Goal: Information Seeking & Learning: Learn about a topic

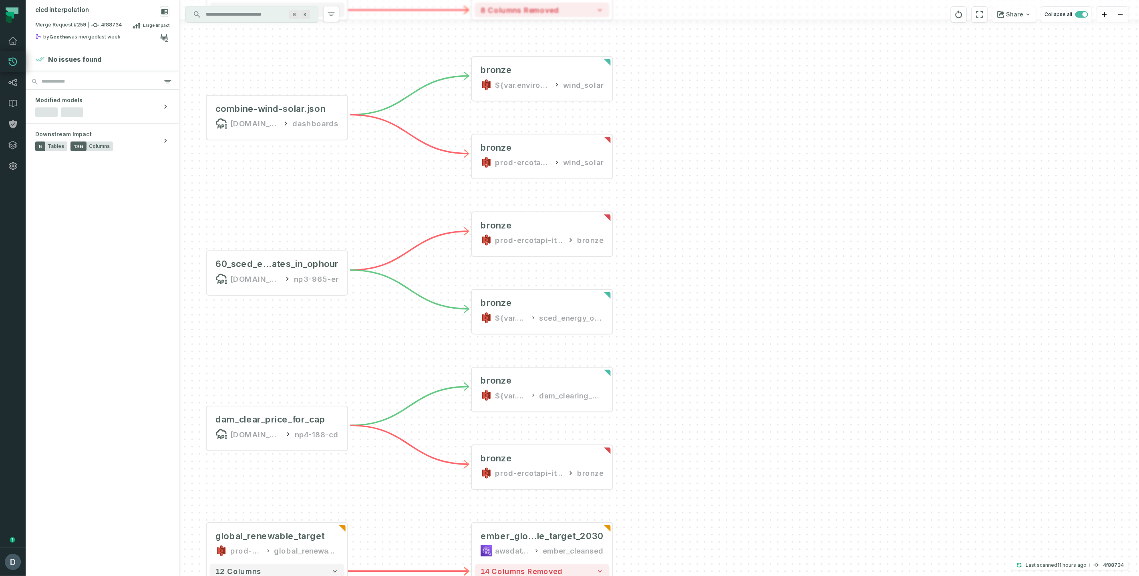
drag, startPoint x: 694, startPoint y: 168, endPoint x: 723, endPoint y: 368, distance: 202.4
click at [723, 368] on div "bea_trade_exports prod-bea-it-bhl-public-raw bea_trade_exports - 9 columns shor…" at bounding box center [659, 288] width 960 height 576
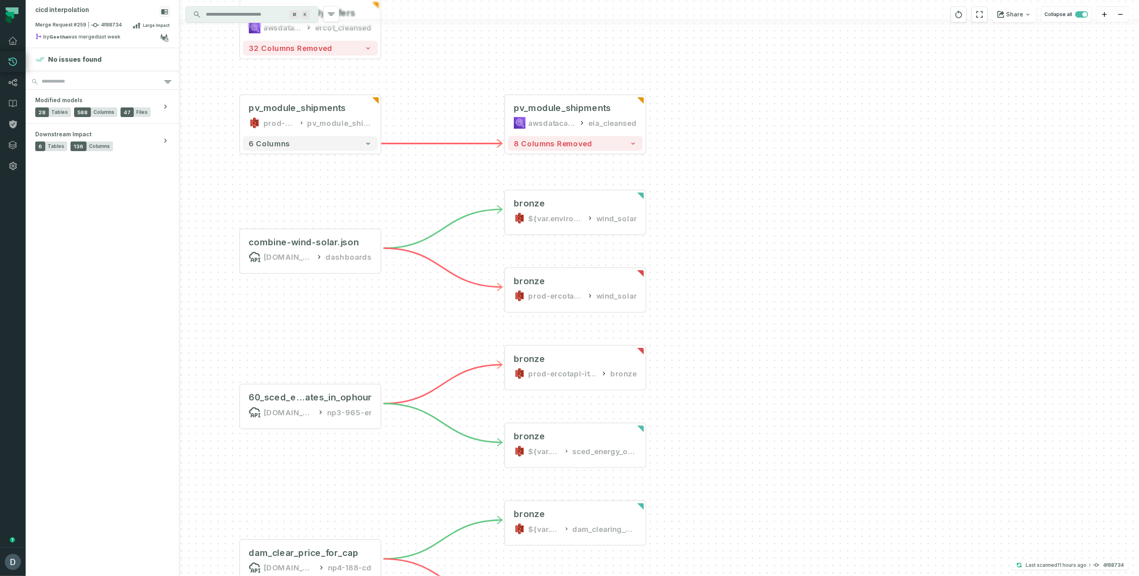
drag, startPoint x: 717, startPoint y: 288, endPoint x: 762, endPoint y: 428, distance: 147.1
click at [761, 427] on div "bea_trade_exports prod-bea-it-bhl-public-raw bea_trade_exports - 9 columns shor…" at bounding box center [659, 288] width 960 height 576
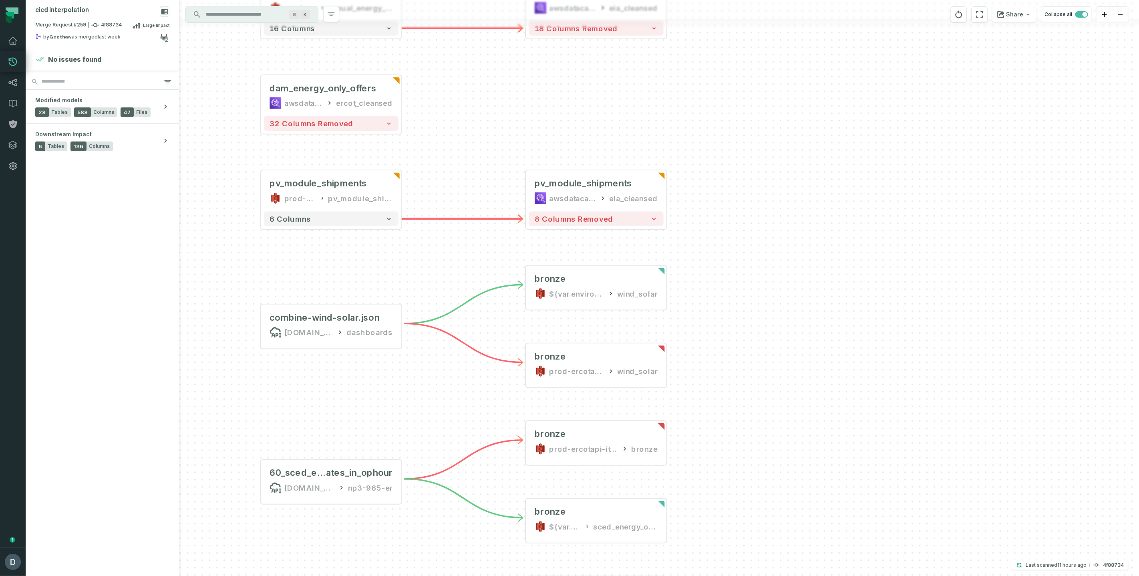
drag, startPoint x: 744, startPoint y: 187, endPoint x: 751, endPoint y: 256, distance: 69.3
click at [757, 256] on div "bea_trade_exports prod-bea-it-bhl-public-raw bea_trade_exports - 9 columns shor…" at bounding box center [659, 288] width 960 height 576
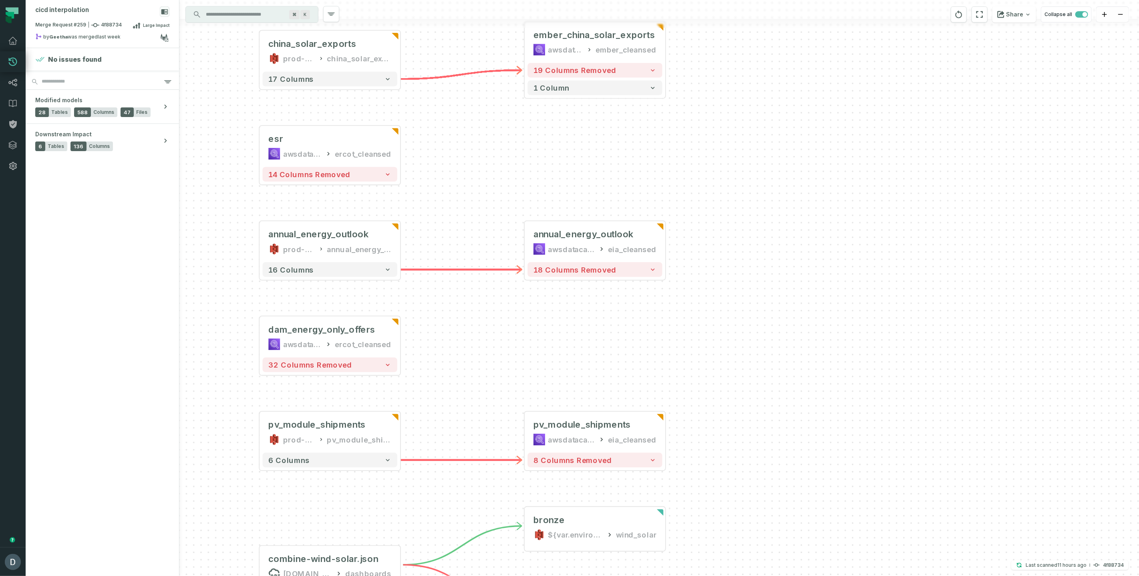
drag, startPoint x: 751, startPoint y: 164, endPoint x: 748, endPoint y: 397, distance: 233.6
click at [748, 397] on div "bea_trade_exports prod-bea-it-bhl-public-raw bea_trade_exports - 9 columns shor…" at bounding box center [659, 288] width 960 height 576
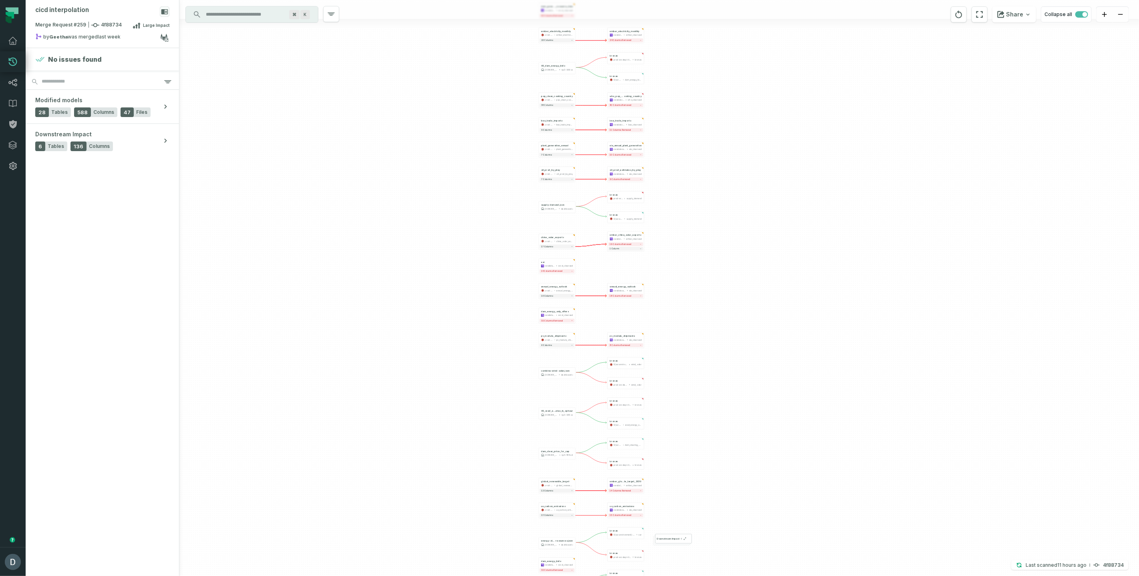
drag, startPoint x: 772, startPoint y: 441, endPoint x: 598, endPoint y: 317, distance: 212.5
click at [615, 330] on div "bea_trade_exports prod-bea-it-bhl-public-raw bea_trade_exports - 9 columns shor…" at bounding box center [659, 288] width 960 height 576
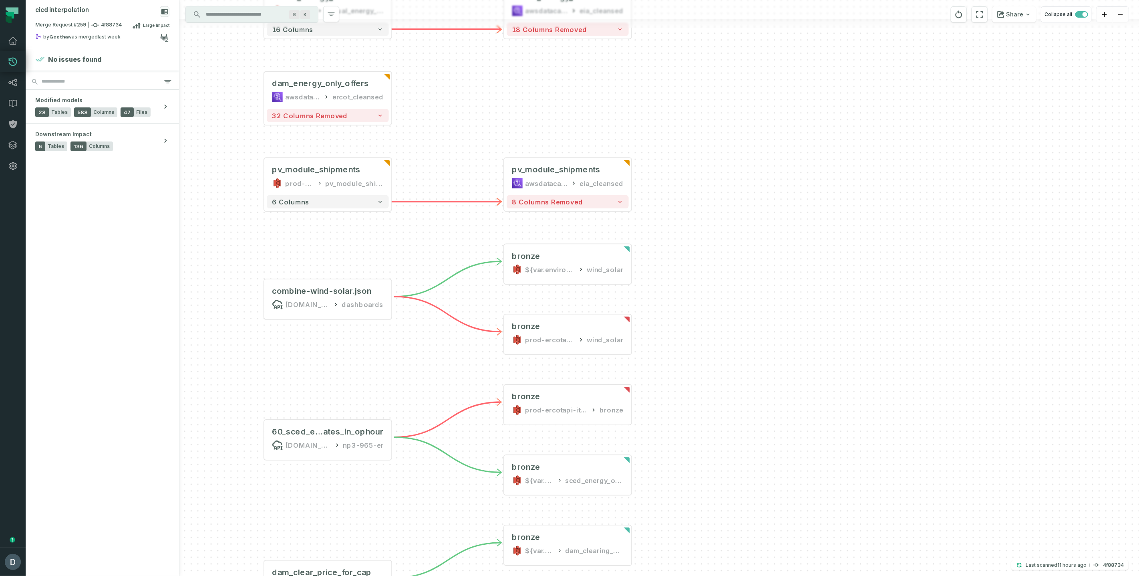
drag, startPoint x: 687, startPoint y: 350, endPoint x: 767, endPoint y: 326, distance: 83.6
click at [767, 326] on div "bea_trade_exports prod-bea-it-bhl-public-raw bea_trade_exports - 9 columns shor…" at bounding box center [659, 288] width 960 height 576
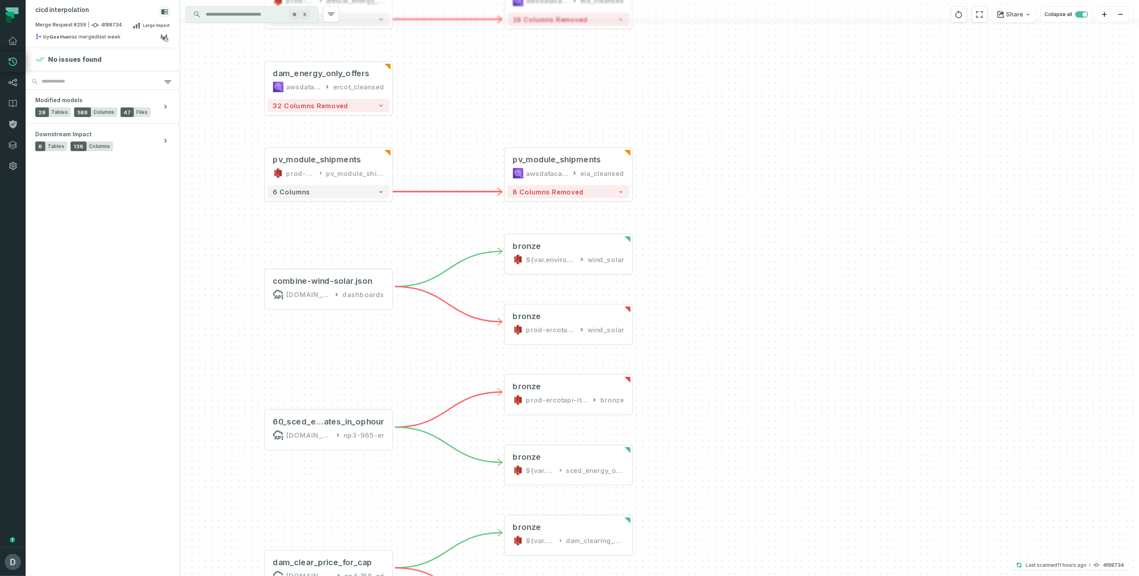
drag, startPoint x: 728, startPoint y: 381, endPoint x: 728, endPoint y: 371, distance: 10.0
click at [728, 371] on div "bea_trade_exports prod-bea-it-bhl-public-raw bea_trade_exports - 9 columns shor…" at bounding box center [659, 288] width 960 height 576
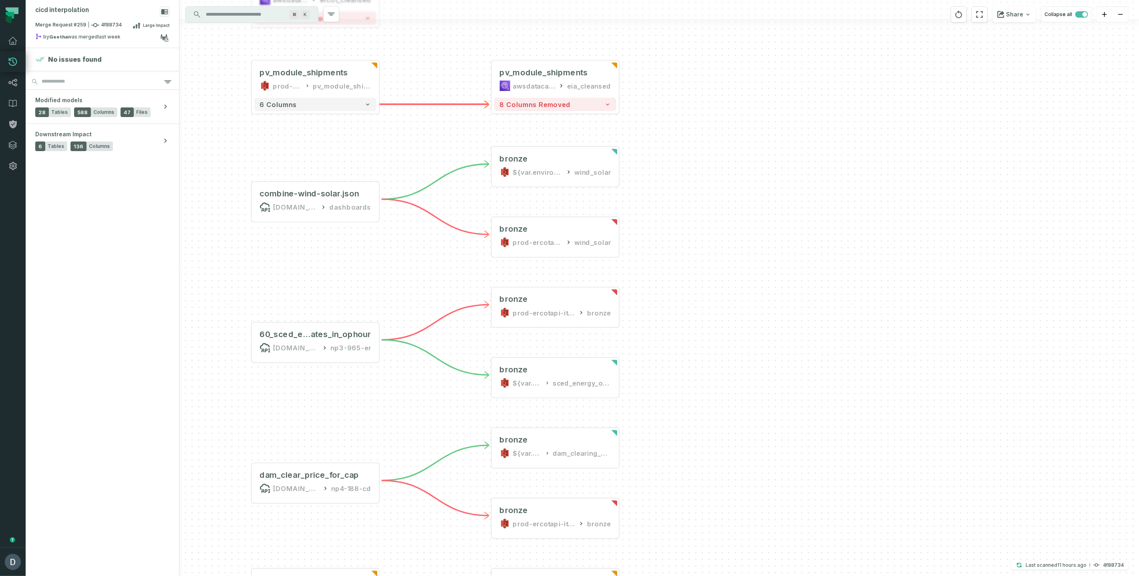
drag, startPoint x: 691, startPoint y: 473, endPoint x: 678, endPoint y: 385, distance: 88.3
click at [678, 385] on div "bea_trade_exports prod-bea-it-bhl-public-raw bea_trade_exports - 9 columns shor…" at bounding box center [659, 288] width 960 height 576
click at [563, 374] on div "bronze" at bounding box center [555, 369] width 111 height 10
click at [536, 339] on icon "button" at bounding box center [540, 344] width 10 height 10
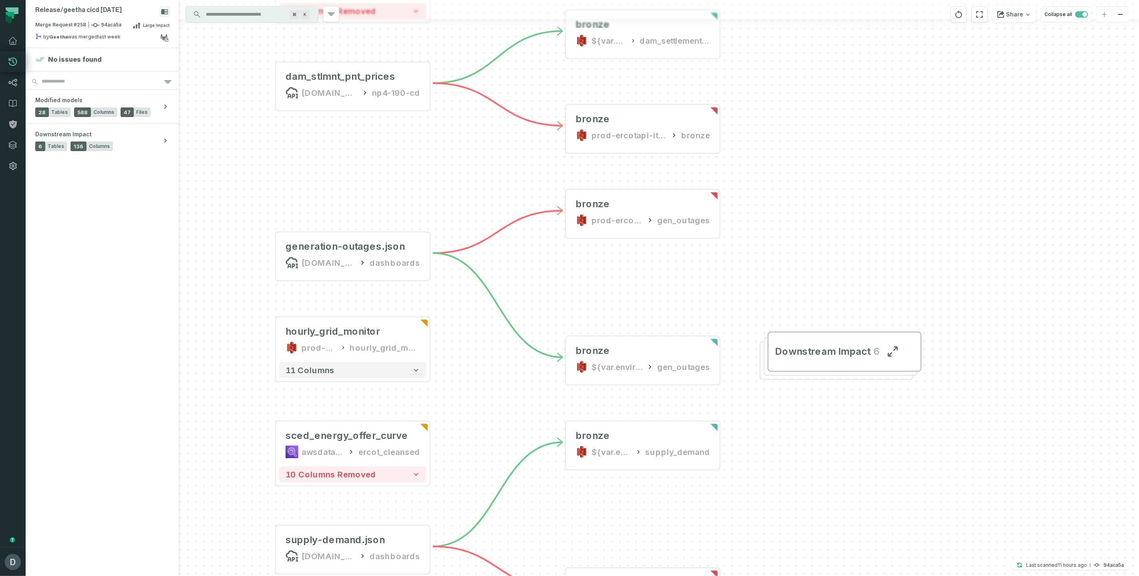
drag, startPoint x: 559, startPoint y: 194, endPoint x: 653, endPoint y: 285, distance: 130.6
click at [653, 285] on div "+ petroleum_supply_monthly awsdatacatalog eia_cleansed 19 columns removed 1 col…" at bounding box center [659, 288] width 960 height 576
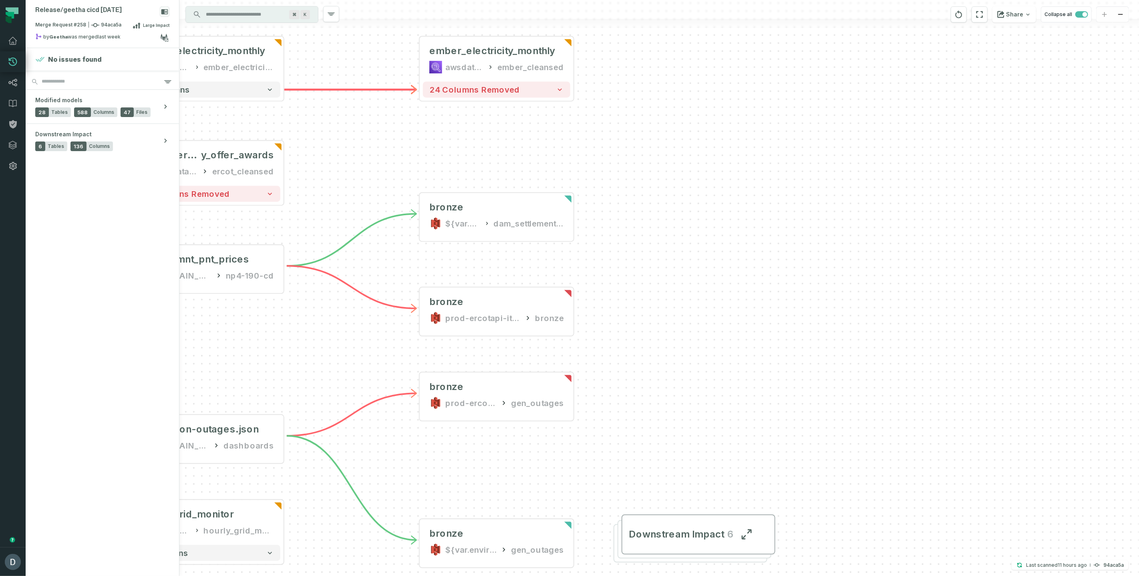
drag, startPoint x: 434, startPoint y: 151, endPoint x: 262, endPoint y: 402, distance: 303.9
click at [262, 402] on div "+ petroleum_supply_monthly awsdatacatalog eia_cleansed 19 columns removed 1 col…" at bounding box center [659, 288] width 960 height 576
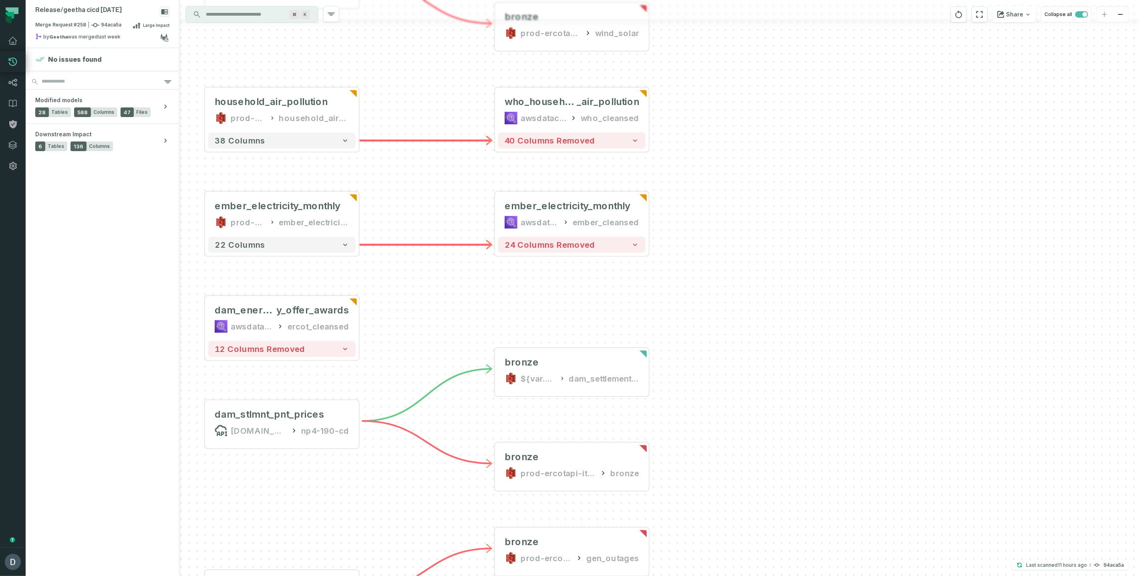
drag, startPoint x: 324, startPoint y: 199, endPoint x: 426, endPoint y: 286, distance: 133.8
click at [426, 286] on div "+ petroleum_supply_monthly awsdatacatalog eia_cleansed 19 columns removed 1 col…" at bounding box center [659, 288] width 960 height 576
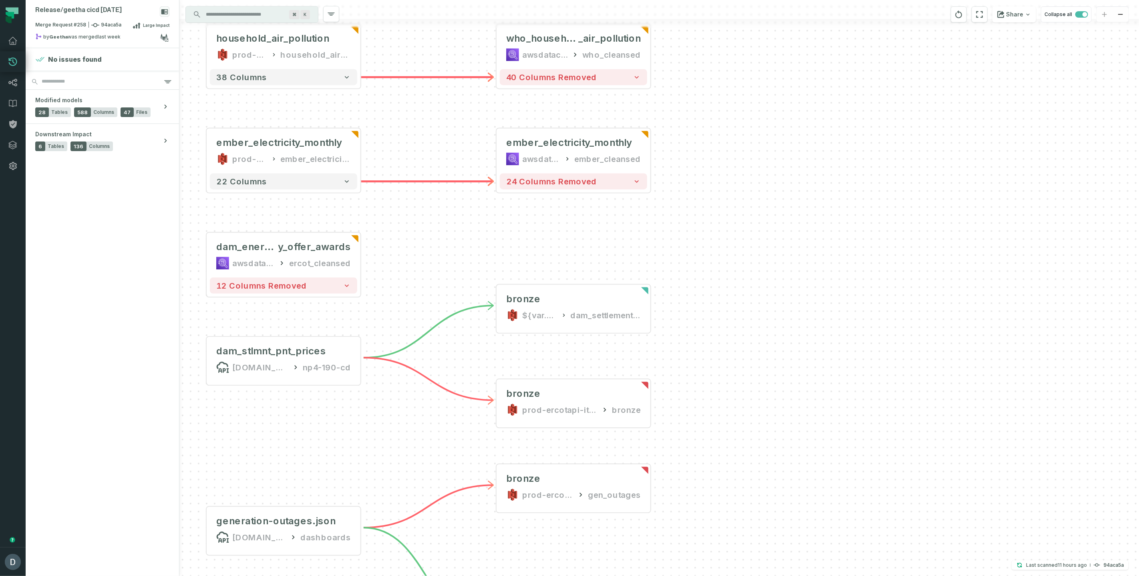
drag, startPoint x: 750, startPoint y: 413, endPoint x: 754, endPoint y: 351, distance: 61.8
click at [754, 351] on div "+ petroleum_supply_monthly awsdatacatalog eia_cleansed 19 columns removed 1 col…" at bounding box center [659, 288] width 960 height 576
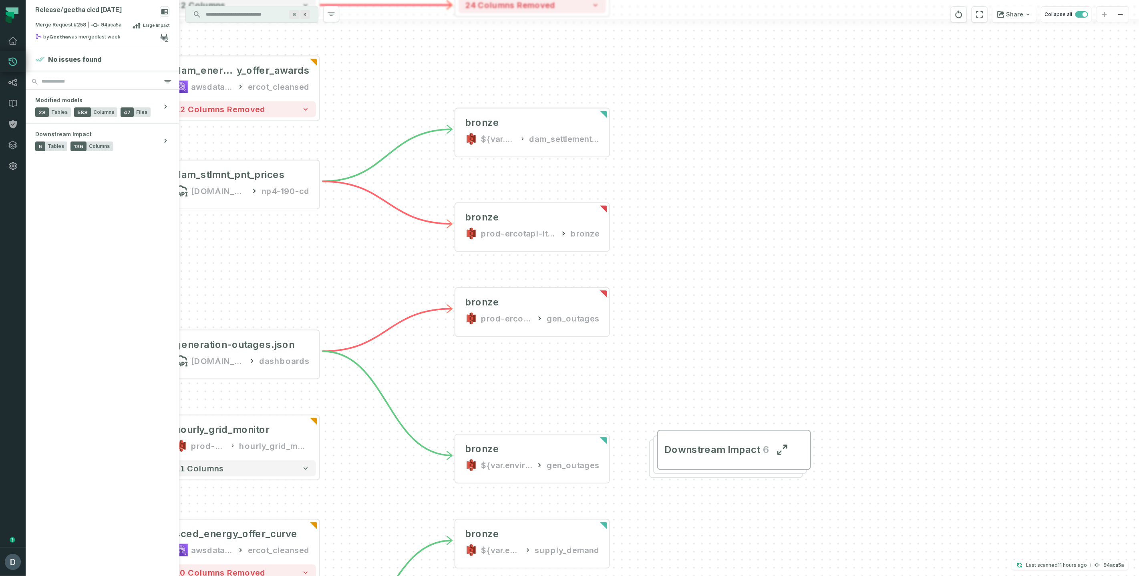
drag, startPoint x: 838, startPoint y: 512, endPoint x: 796, endPoint y: 337, distance: 180.2
click at [796, 337] on div "+ petroleum_supply_monthly awsdatacatalog eia_cleansed 19 columns removed 1 col…" at bounding box center [659, 288] width 960 height 576
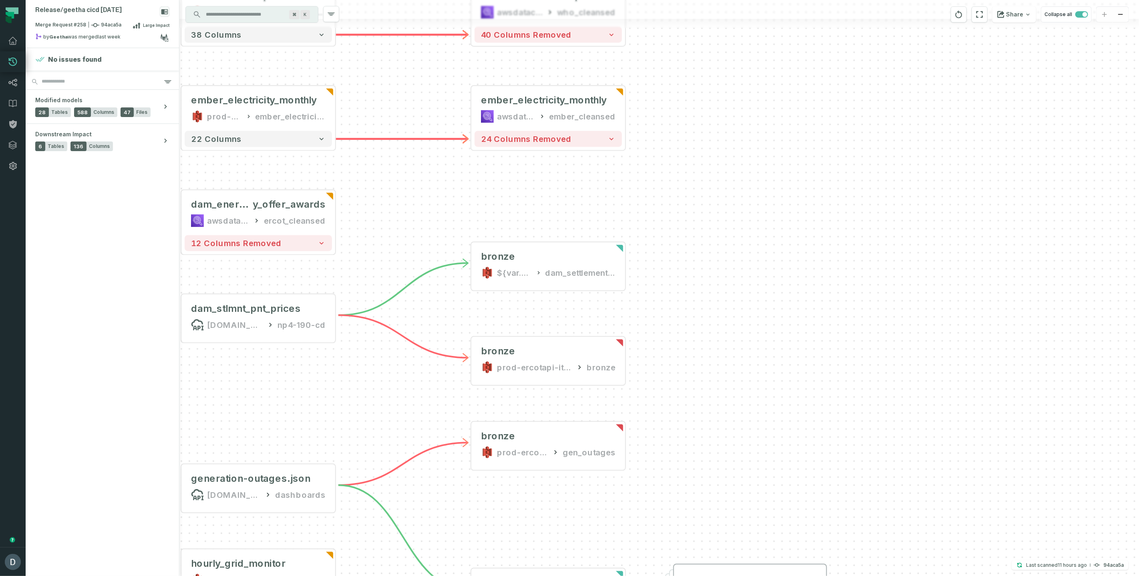
drag, startPoint x: 792, startPoint y: 303, endPoint x: 808, endPoint y: 437, distance: 134.8
click at [808, 437] on div "+ petroleum_supply_monthly awsdatacatalog eia_cleansed 19 columns removed 1 col…" at bounding box center [659, 288] width 960 height 576
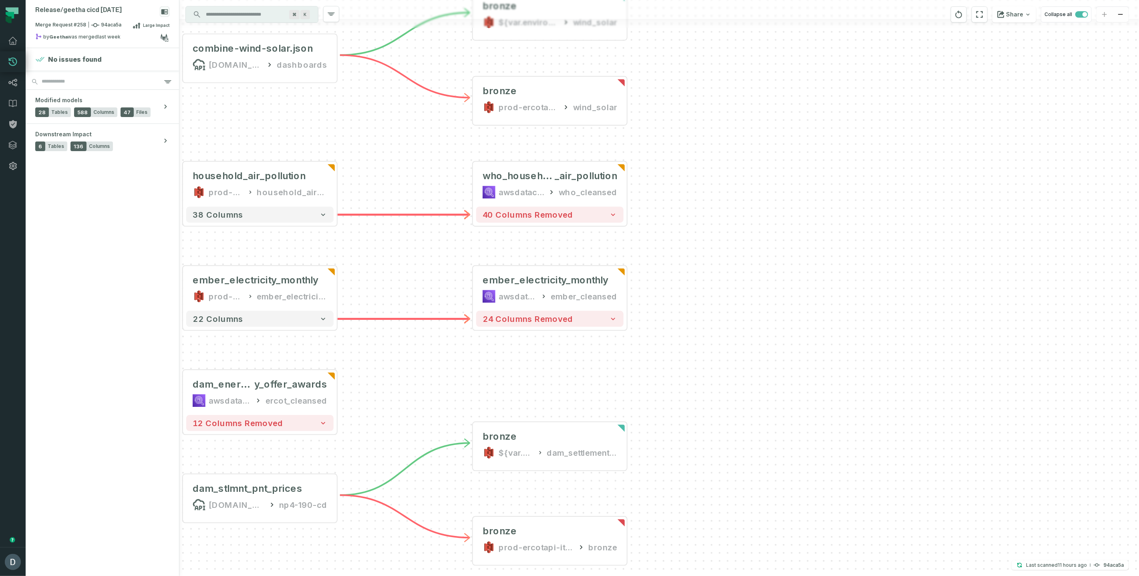
drag, startPoint x: 702, startPoint y: 252, endPoint x: 699, endPoint y: 476, distance: 224.0
click at [699, 476] on div "+ petroleum_supply_monthly awsdatacatalog eia_cleansed 19 columns removed 1 col…" at bounding box center [659, 288] width 960 height 576
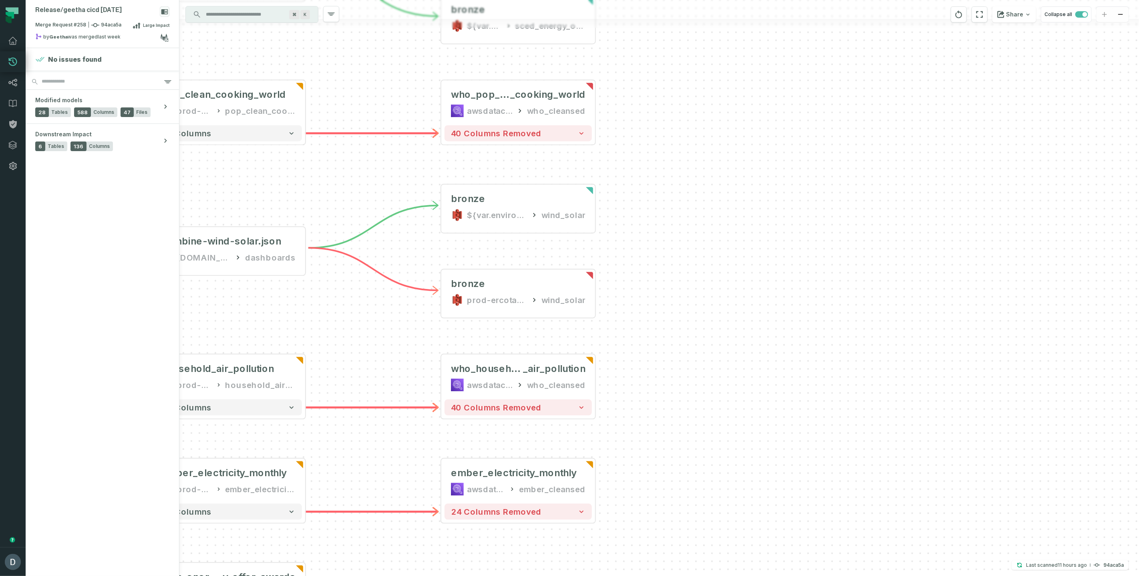
drag, startPoint x: 667, startPoint y: 328, endPoint x: 640, endPoint y: 476, distance: 151.0
click at [640, 476] on div "+ petroleum_supply_monthly awsdatacatalog eia_cleansed 19 columns removed 1 col…" at bounding box center [659, 288] width 960 height 576
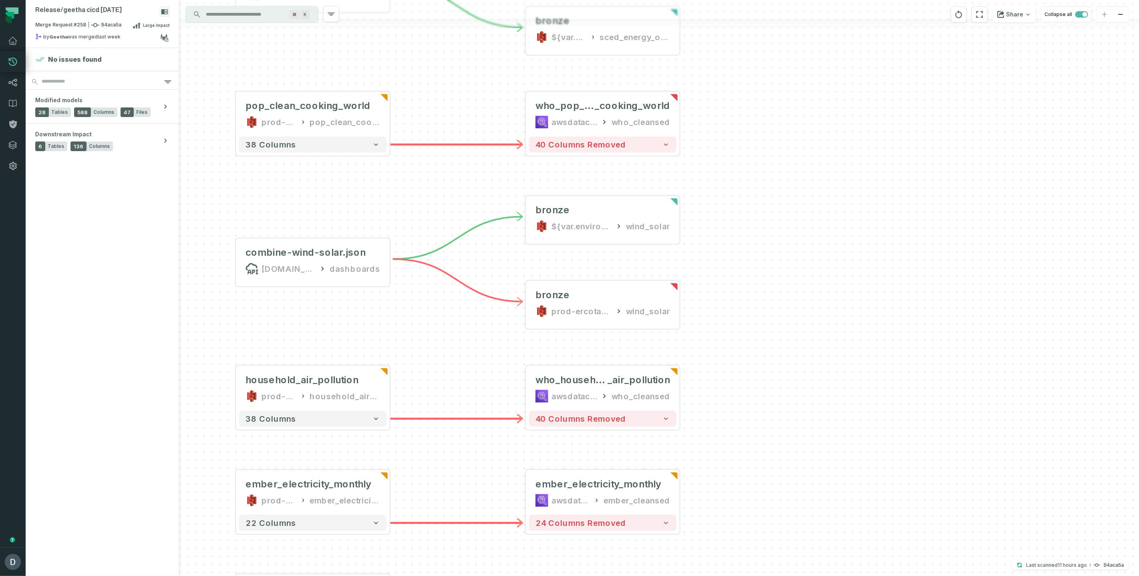
drag, startPoint x: 331, startPoint y: 313, endPoint x: 385, endPoint y: 318, distance: 54.7
click at [385, 318] on div "+ petroleum_supply_monthly awsdatacatalog eia_cleansed 19 columns removed 1 col…" at bounding box center [659, 288] width 960 height 576
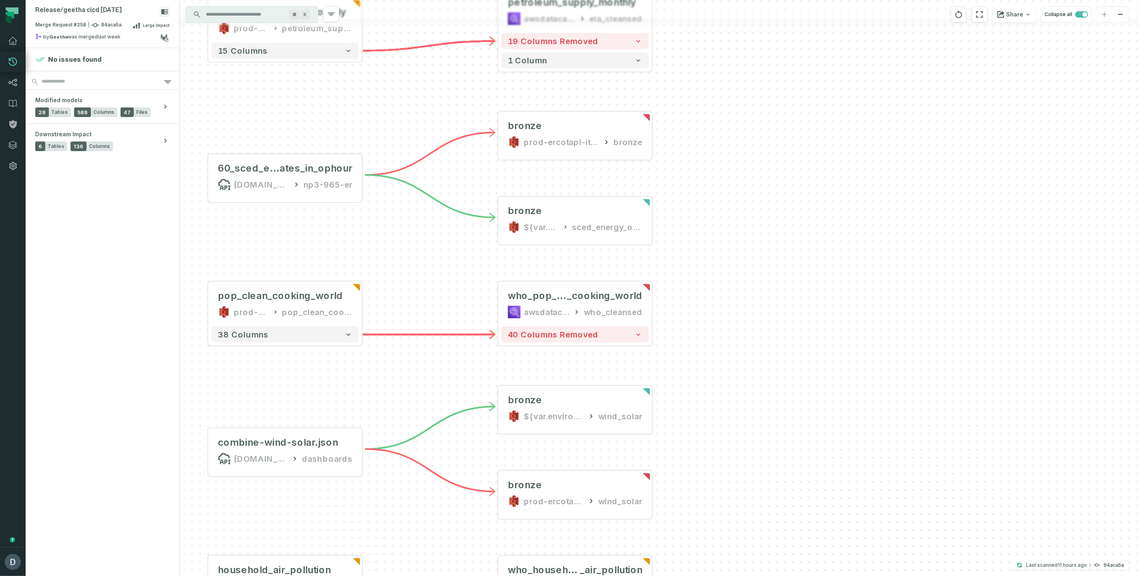
drag, startPoint x: 420, startPoint y: 192, endPoint x: 393, endPoint y: 383, distance: 192.6
click at [393, 383] on div "+ petroleum_supply_monthly awsdatacatalog eia_cleansed 19 columns removed 1 col…" at bounding box center [659, 288] width 960 height 576
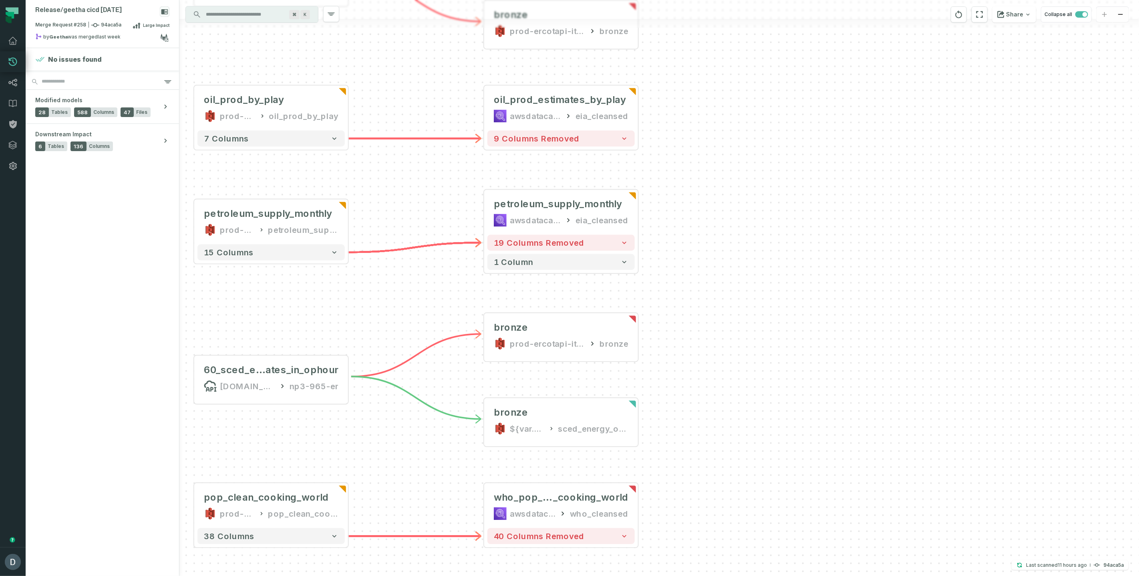
drag, startPoint x: 425, startPoint y: 255, endPoint x: 400, endPoint y: 419, distance: 166.1
click at [400, 419] on div "+ petroleum_supply_monthly awsdatacatalog eia_cleansed 19 columns removed 1 col…" at bounding box center [659, 288] width 960 height 576
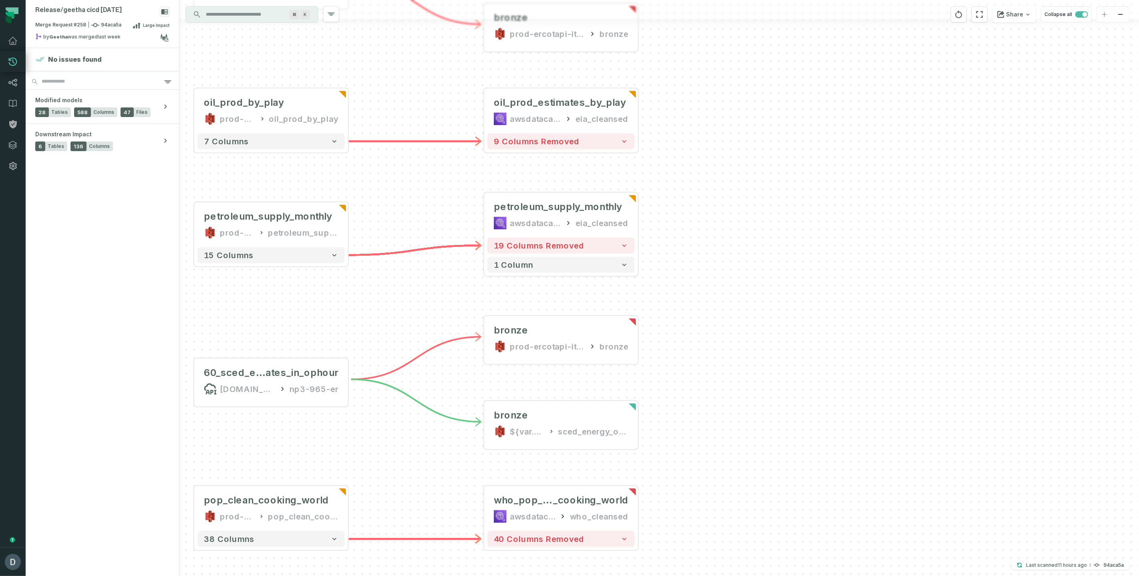
click at [385, 302] on div "+ petroleum_supply_monthly awsdatacatalog eia_cleansed 19 columns removed 1 col…" at bounding box center [659, 288] width 960 height 576
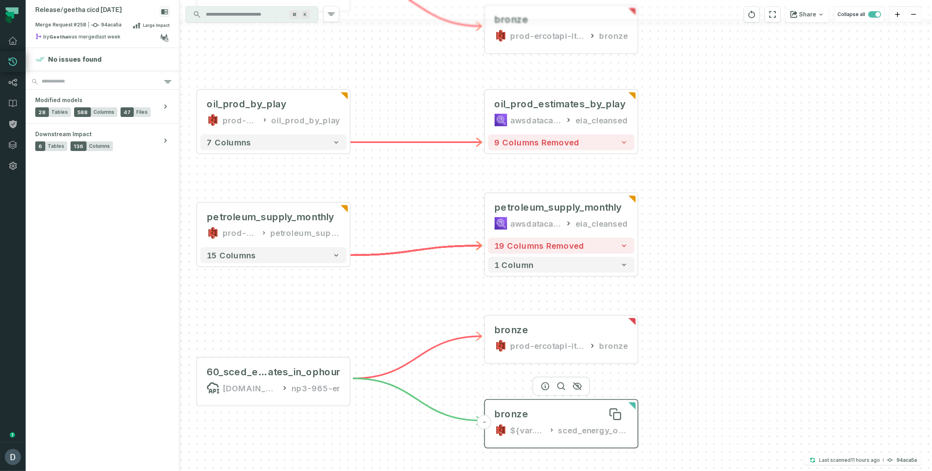
click at [575, 409] on div "bronze" at bounding box center [562, 414] width 134 height 13
click at [544, 383] on icon "button" at bounding box center [545, 386] width 10 height 10
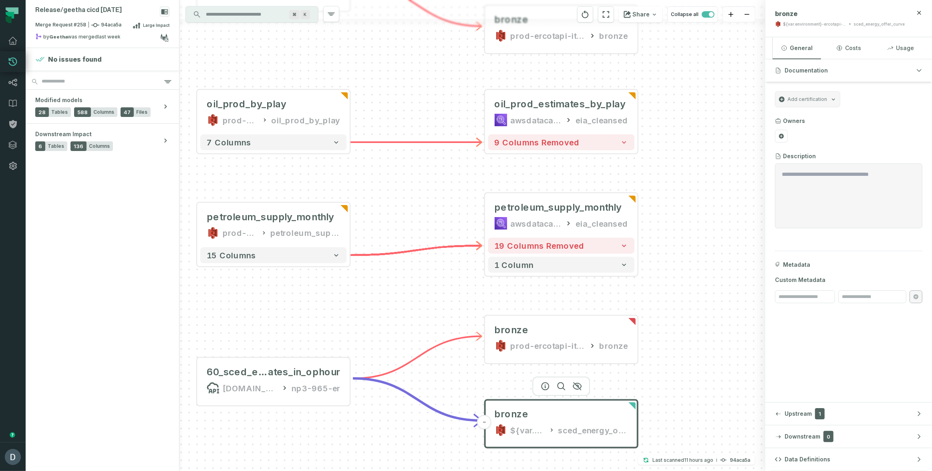
click at [806, 463] on span "Data Definitions" at bounding box center [808, 459] width 46 height 8
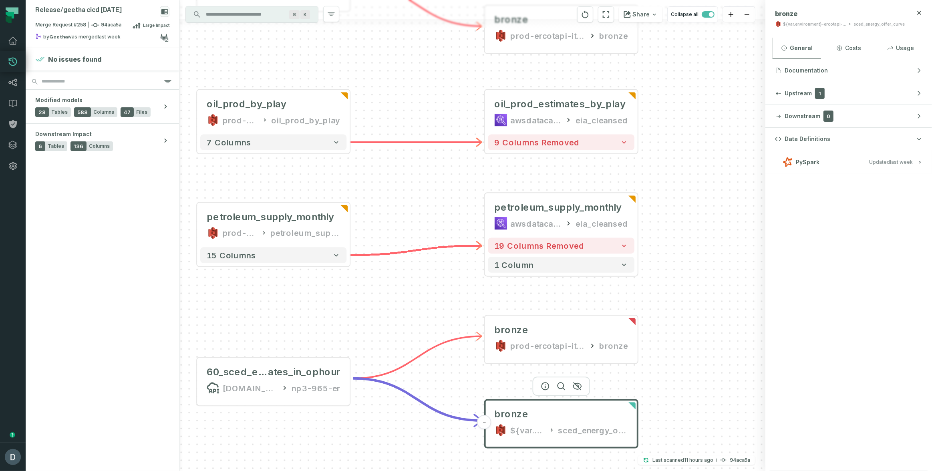
click at [816, 165] on span "PySpark" at bounding box center [808, 162] width 24 height 8
drag, startPoint x: 779, startPoint y: 188, endPoint x: 909, endPoint y: 184, distance: 130.7
click at [909, 184] on div "ercot_sced_energy_offer_curve_api_ingestion.py datalake/lambda/ercot/ercot_sced…" at bounding box center [849, 199] width 151 height 34
drag, startPoint x: 792, startPoint y: 188, endPoint x: 824, endPoint y: 183, distance: 32.0
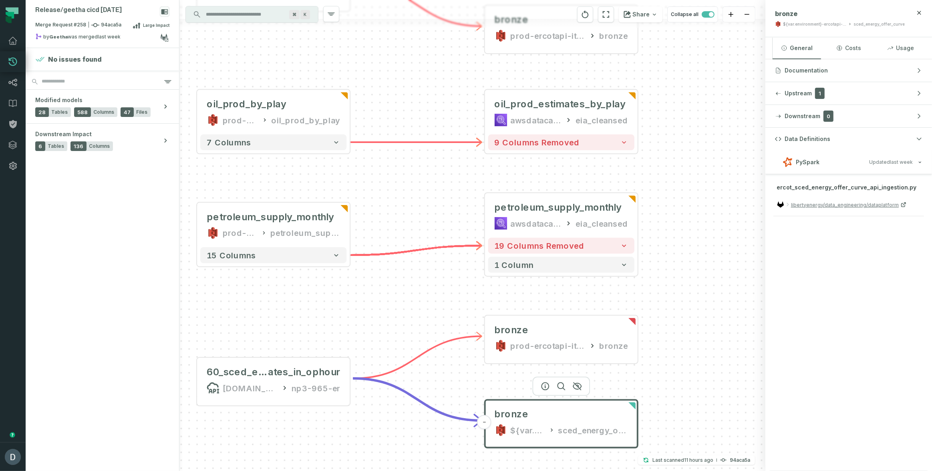
click at [824, 184] on span "ercot_sced_energy_offer_curve_api_ingestion.py" at bounding box center [847, 187] width 140 height 7
click at [826, 185] on span "ercot_sced_energy_offer_curve_api_ingestion.py" at bounding box center [847, 187] width 140 height 7
copy span "ercot_sced_energy_offer_curve_api_ingestion"
click at [866, 23] on div "sced_energy_offer_curve" at bounding box center [879, 24] width 51 height 6
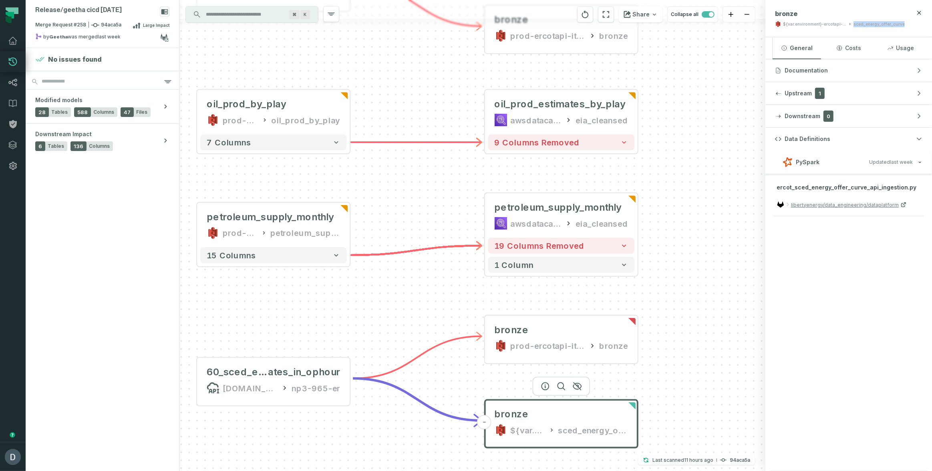
click at [866, 23] on div "sced_energy_offer_curve" at bounding box center [879, 24] width 51 height 6
copy div "sced_energy_offer_curve"
